Goal: Find contact information: Obtain details needed to contact an individual or organization

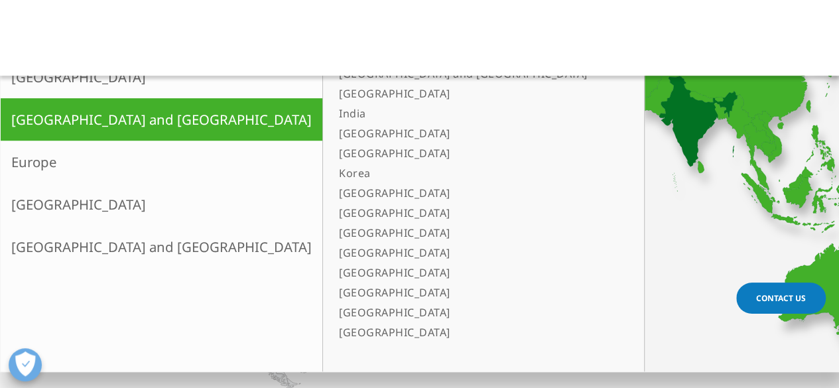
click at [334, 111] on link "India" at bounding box center [477, 113] width 287 height 20
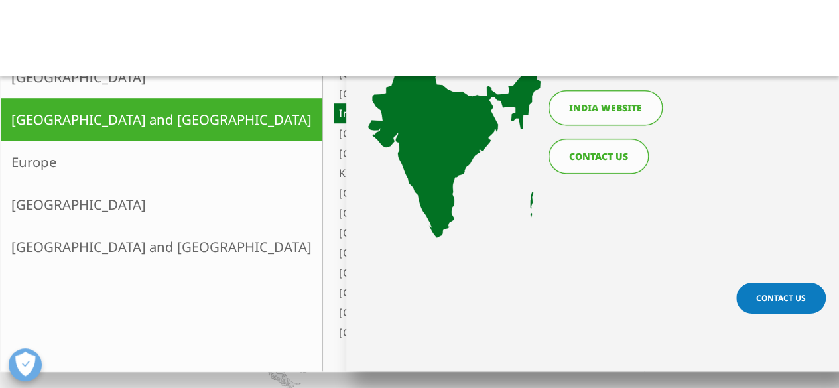
click at [606, 114] on link "India website" at bounding box center [606, 107] width 114 height 35
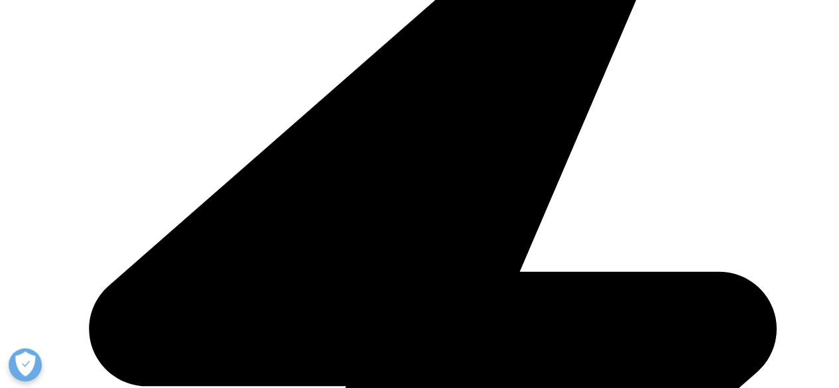
scroll to position [2720, 0]
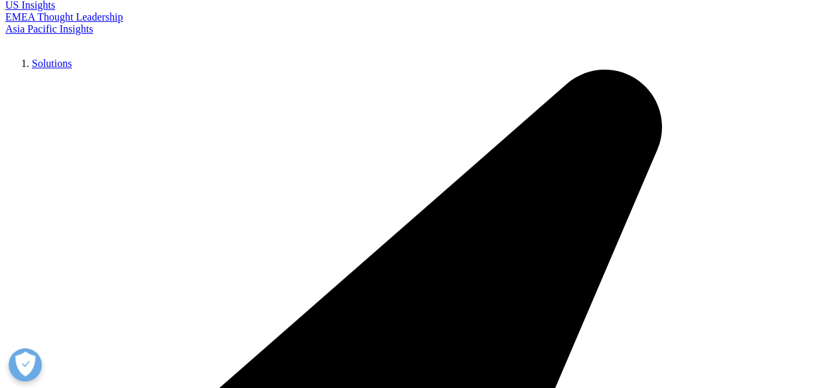
copy li "Lodha Place"
drag, startPoint x: 231, startPoint y: 263, endPoint x: 259, endPoint y: 265, distance: 28.6
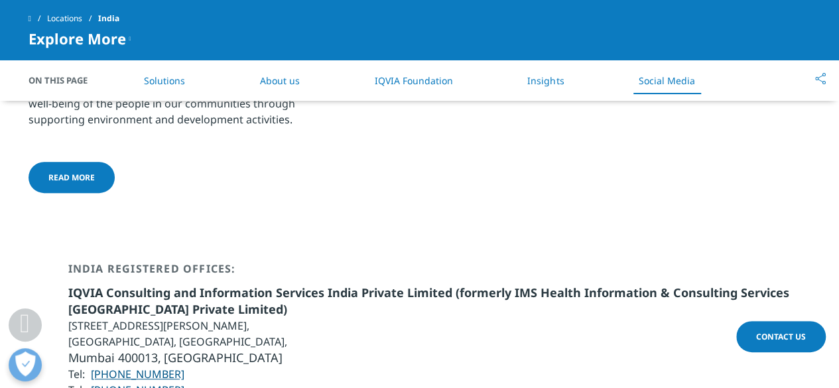
click at [259, 318] on li "Unit No. 2001, 20th floor, One Lodha Place, Senapati Bapat Marg," at bounding box center [439, 326] width 743 height 16
click at [121, 318] on li "Unit No. 2001, 20th floor, One Lodha Place, Senapati Bapat Marg," at bounding box center [439, 326] width 743 height 16
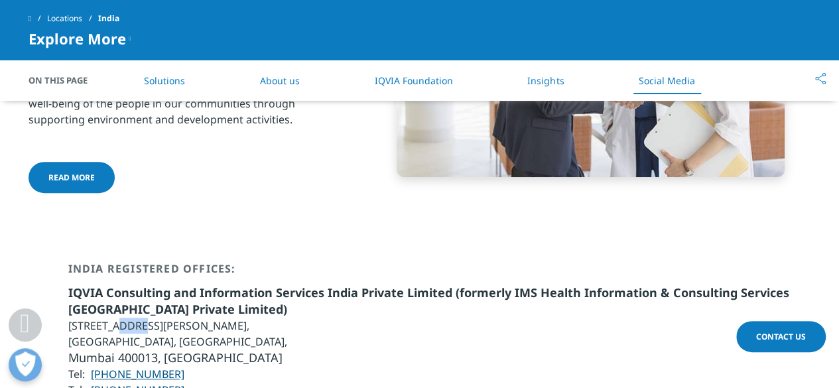
copy li "2001"
click at [176, 318] on li "Unit No. 2001, 20th floor, One Lodha Place, Senapati Bapat Marg," at bounding box center [439, 326] width 743 height 16
click at [297, 318] on li "Unit No. 2001, 20th floor, One Lodha Place, Senapati Bapat Marg," at bounding box center [439, 326] width 743 height 16
copy li "Senapati Bapat Marg"
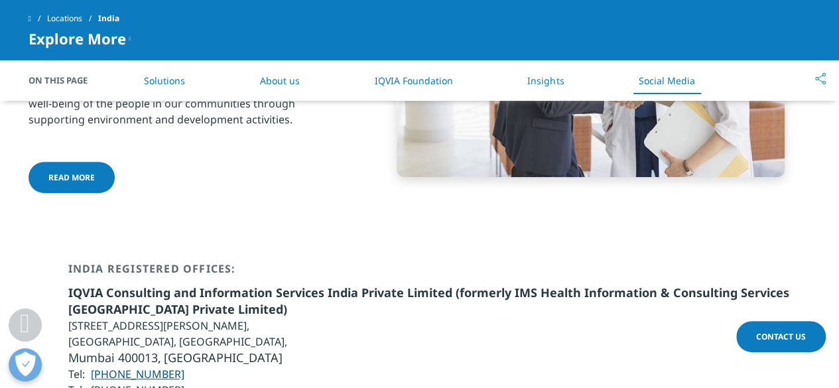
drag, startPoint x: 297, startPoint y: 265, endPoint x: 380, endPoint y: 265, distance: 82.9
click at [380, 318] on li "Unit No. 2001, 20th floor, One Lodha Place, Senapati Bapat Marg," at bounding box center [439, 326] width 743 height 16
click at [85, 334] on li "Upper Worli, Lower Parel," at bounding box center [439, 342] width 743 height 16
copy li "Upper Worli"
drag, startPoint x: 85, startPoint y: 285, endPoint x: 186, endPoint y: 265, distance: 102.8
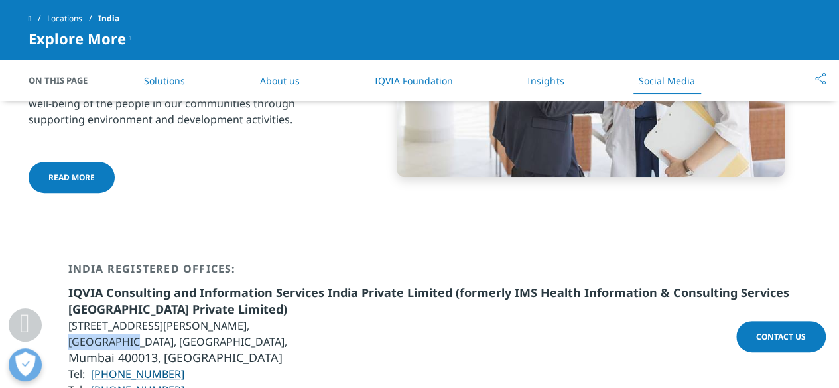
click at [110, 334] on li "Upper Worli, Lower Parel," at bounding box center [439, 342] width 743 height 16
click at [154, 334] on li "Upper Worli, Lower Parel," at bounding box center [439, 342] width 743 height 16
copy li "Lower Parel"
drag, startPoint x: 154, startPoint y: 281, endPoint x: 171, endPoint y: 282, distance: 17.3
click at [171, 334] on li "Upper Worli, Lower Parel," at bounding box center [439, 342] width 743 height 16
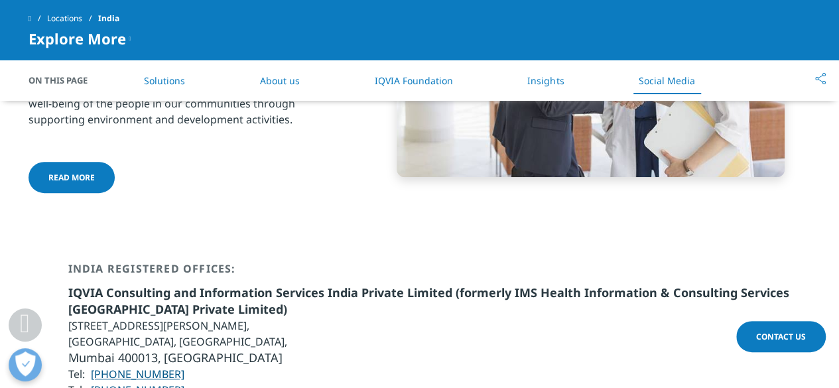
click at [100, 350] on span "Mumbai 400013," at bounding box center [114, 358] width 93 height 16
copy span "Mumbai"
click at [150, 350] on span "Mumbai 400013," at bounding box center [114, 358] width 93 height 16
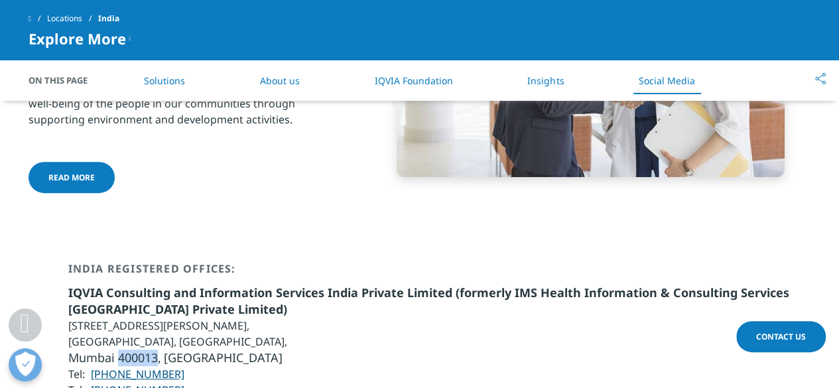
copy span "400013"
click at [224, 350] on span "Maharashtra" at bounding box center [223, 358] width 119 height 16
copy span "Maharashtra"
drag, startPoint x: 190, startPoint y: 310, endPoint x: 92, endPoint y: 312, distance: 98.2
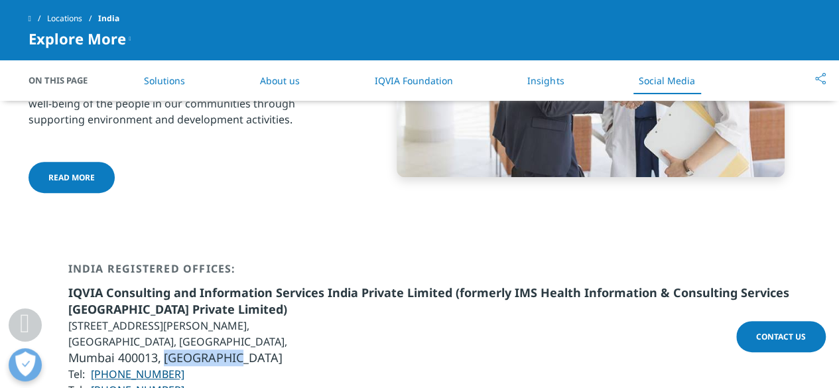
click at [92, 366] on li "Tel: +91 22 7109 7200" at bounding box center [439, 374] width 743 height 16
copy link "+91 22 7109 7200"
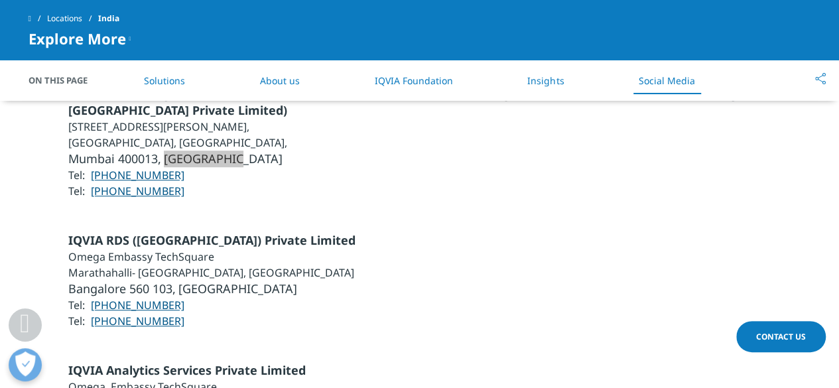
scroll to position [3250, 0]
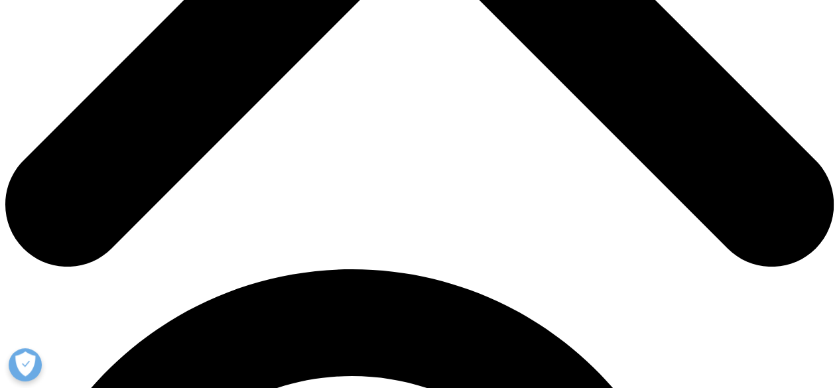
scroll to position [183, 0]
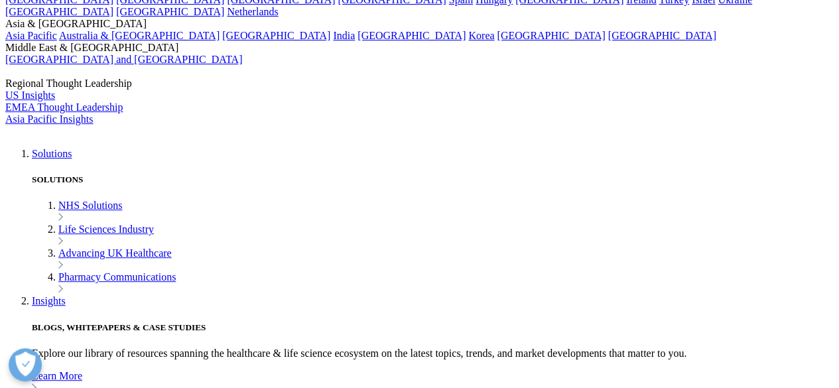
scroll to position [2943, 0]
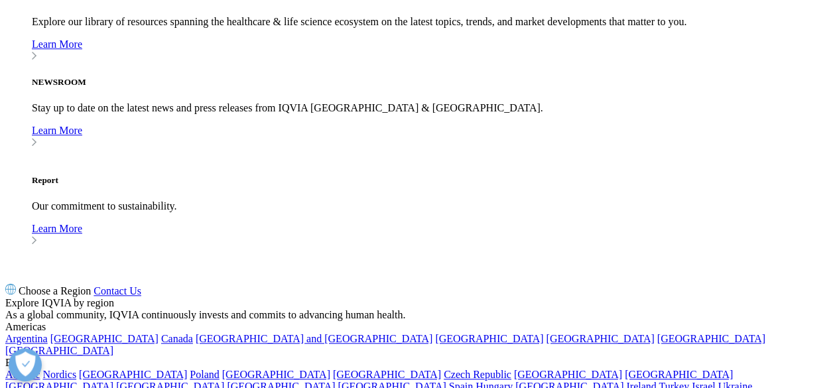
scroll to position [3317, 0]
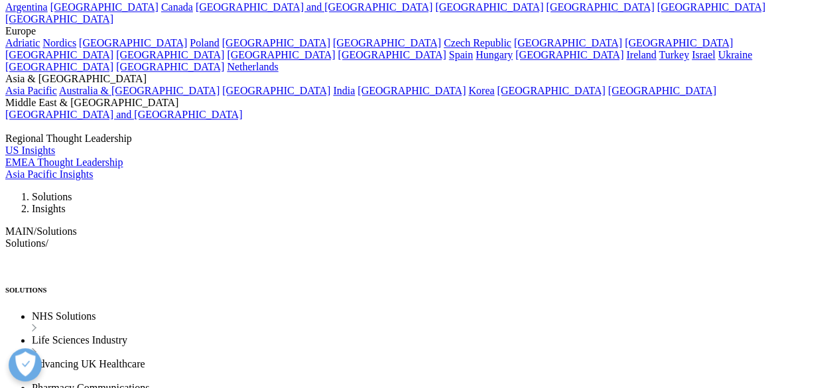
copy ul "[STREET_ADDRESS]"
drag, startPoint x: 74, startPoint y: 139, endPoint x: 186, endPoint y: 139, distance: 111.4
